Goal: Check status: Check status

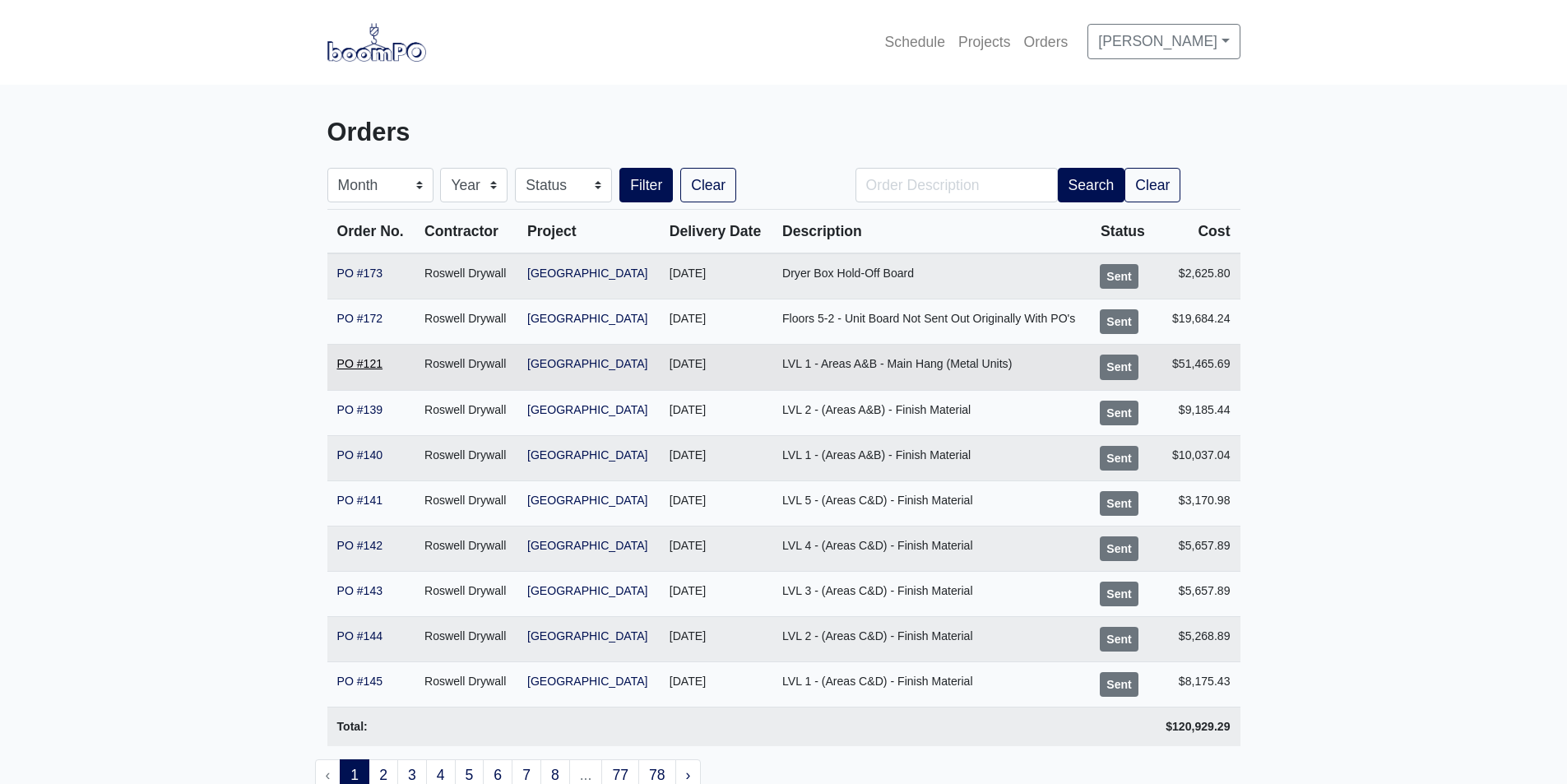
click at [366, 366] on link "PO #121" at bounding box center [360, 364] width 46 height 13
click at [363, 272] on link "PO #173" at bounding box center [360, 273] width 46 height 13
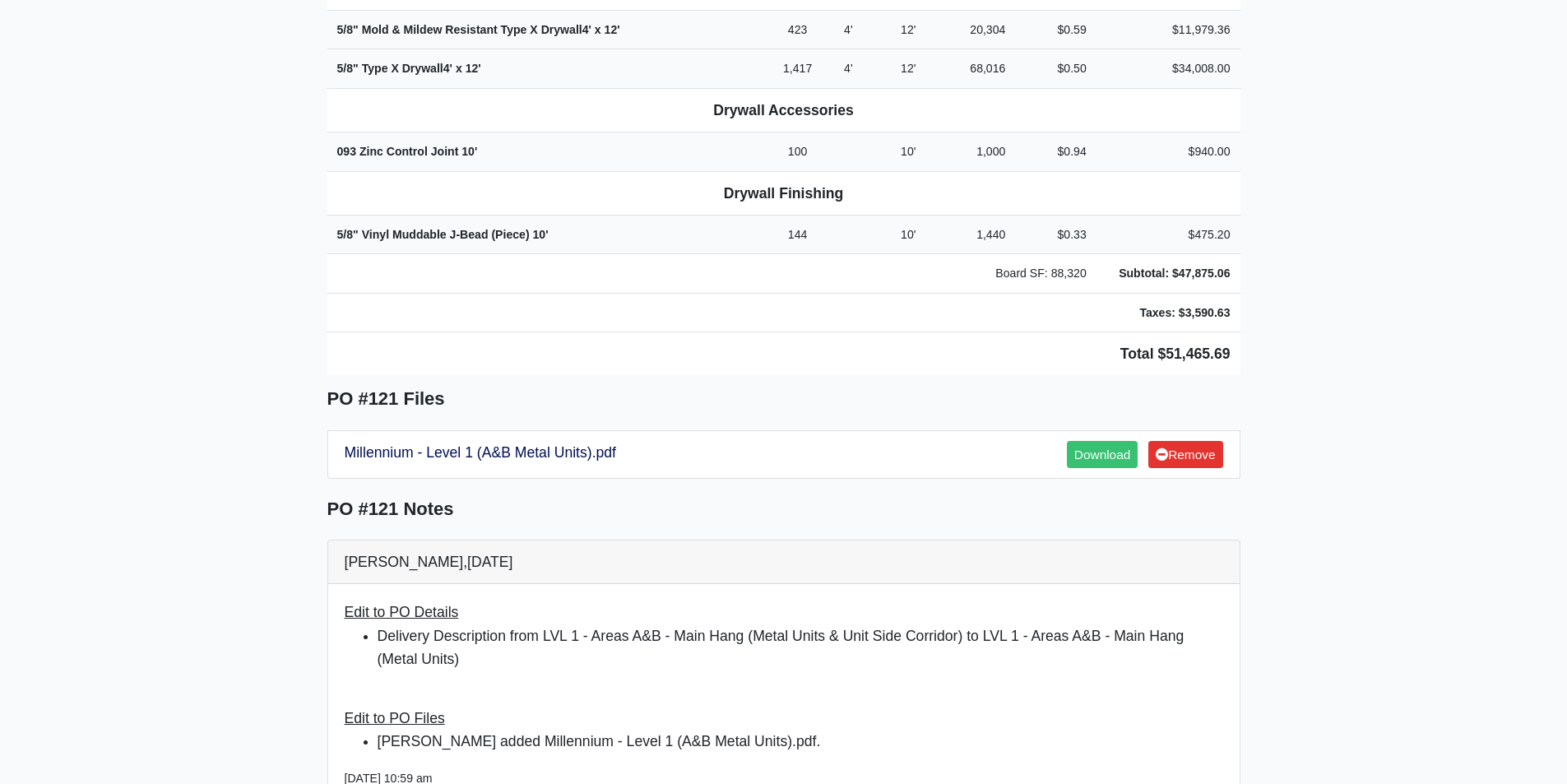
scroll to position [905, 0]
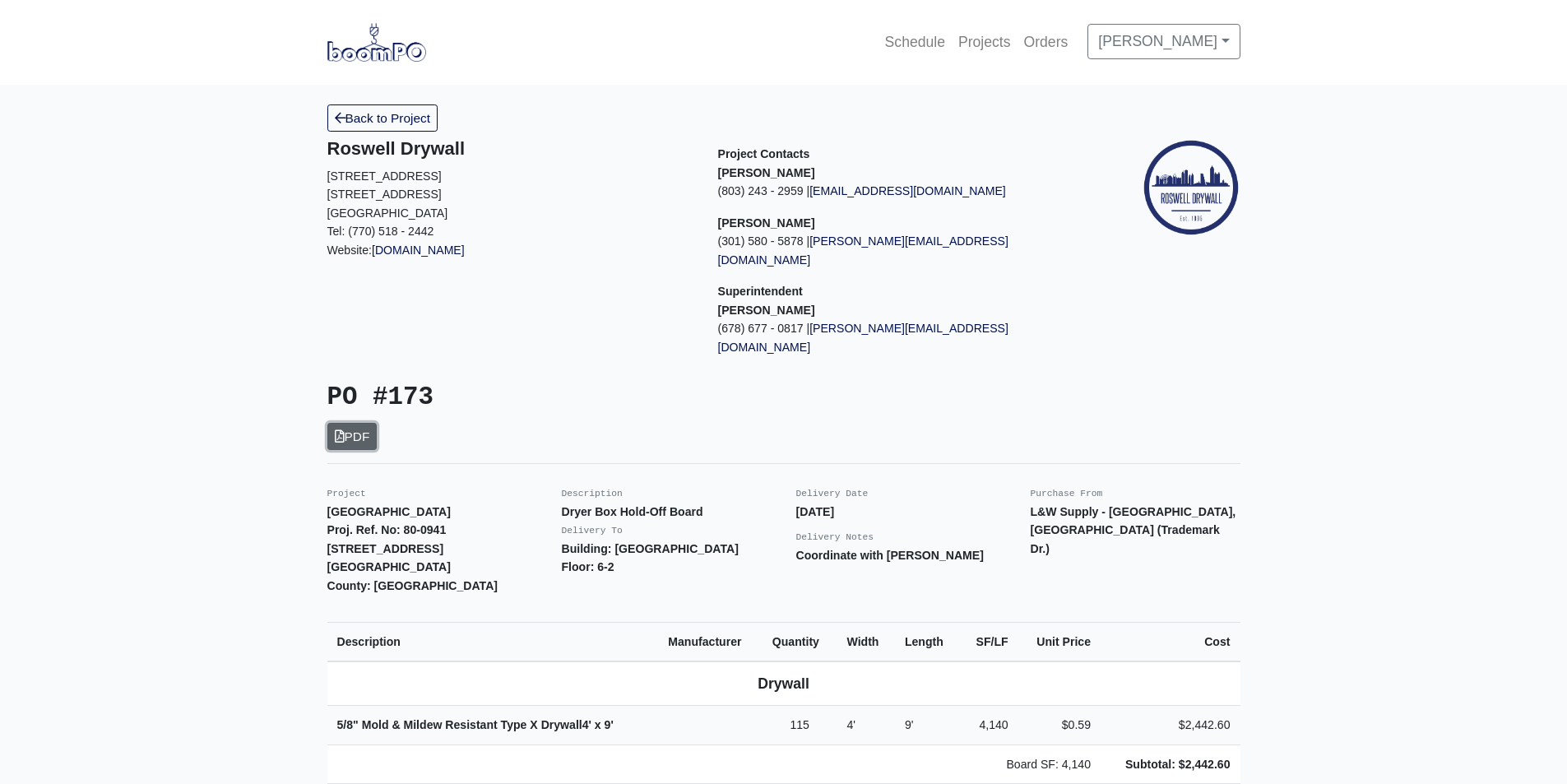
click at [343, 430] on icon at bounding box center [340, 436] width 10 height 12
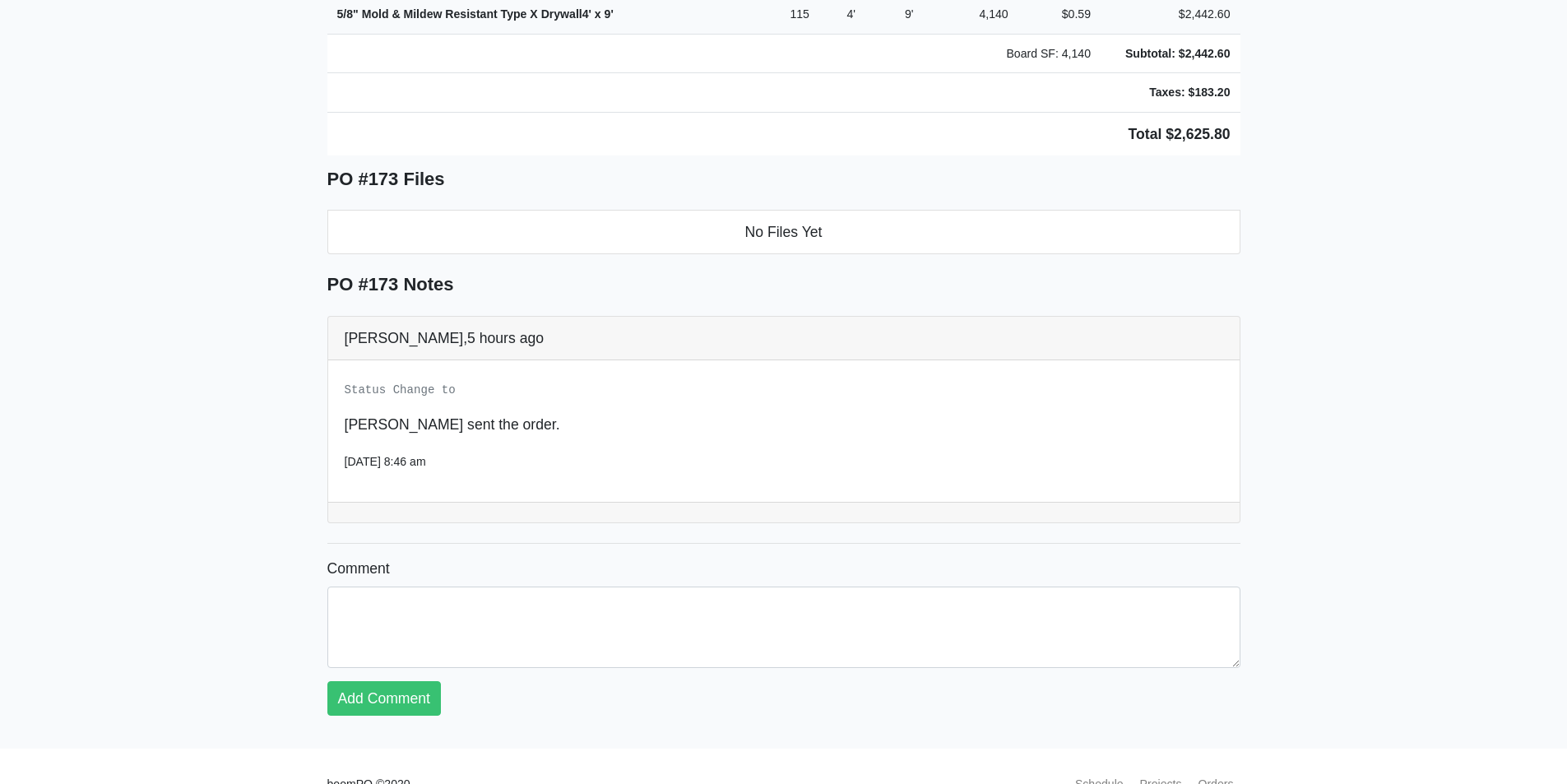
scroll to position [217, 0]
